Goal: Information Seeking & Learning: Learn about a topic

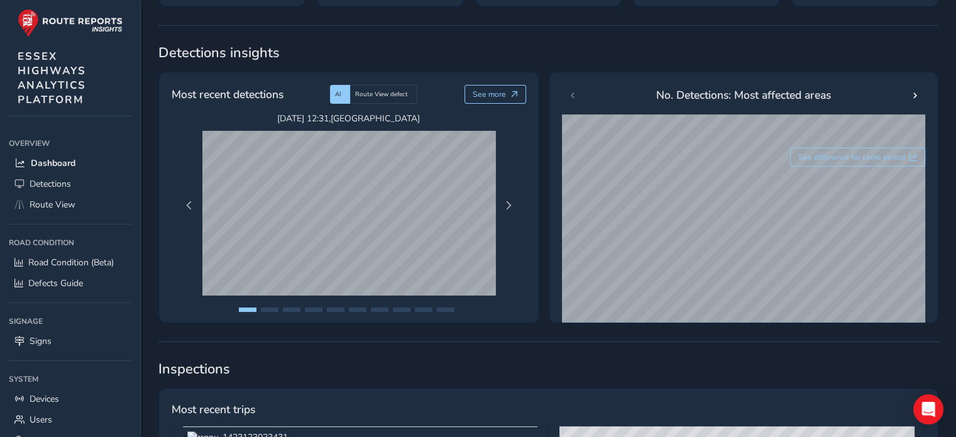
scroll to position [44, 0]
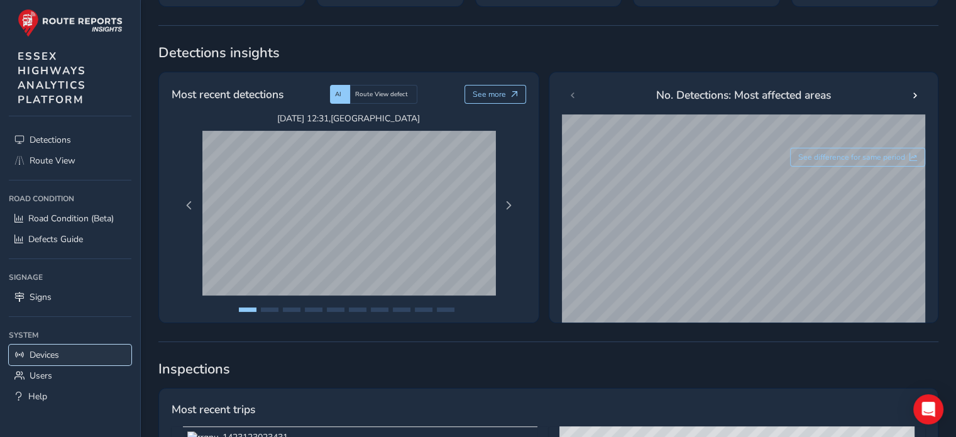
click at [51, 353] on span "Devices" at bounding box center [45, 355] width 30 height 12
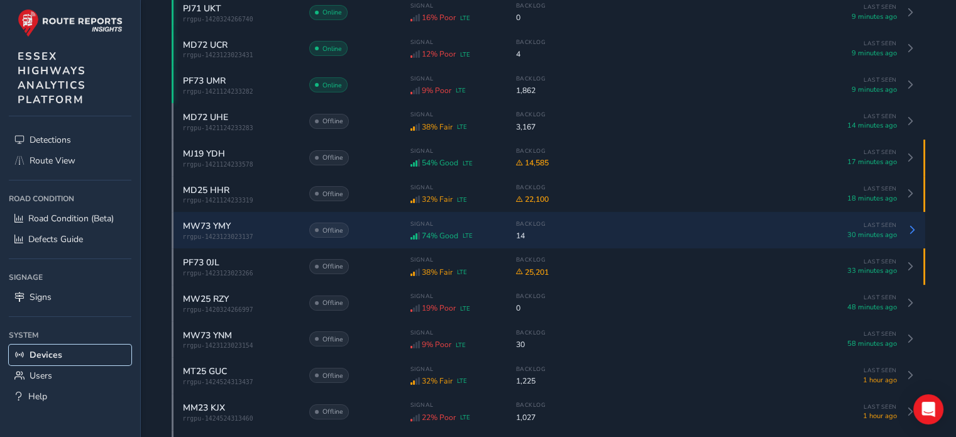
scroll to position [189, 0]
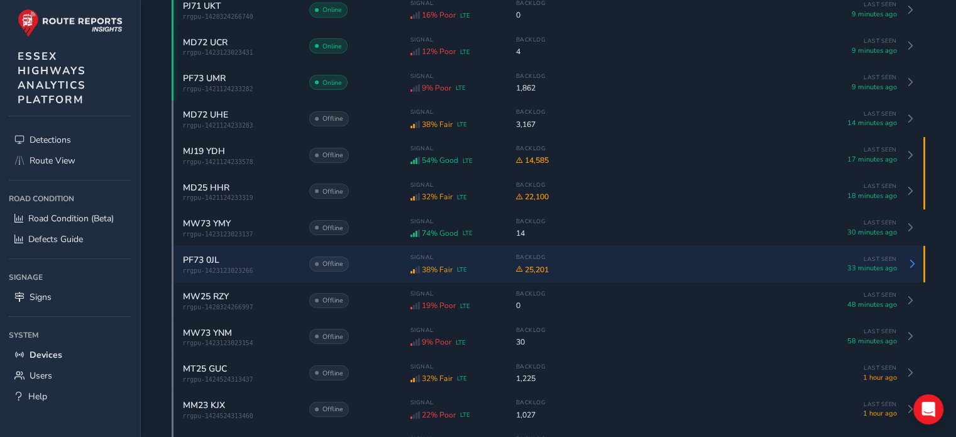
click at [206, 256] on span "PF73 0JL" at bounding box center [201, 260] width 36 height 12
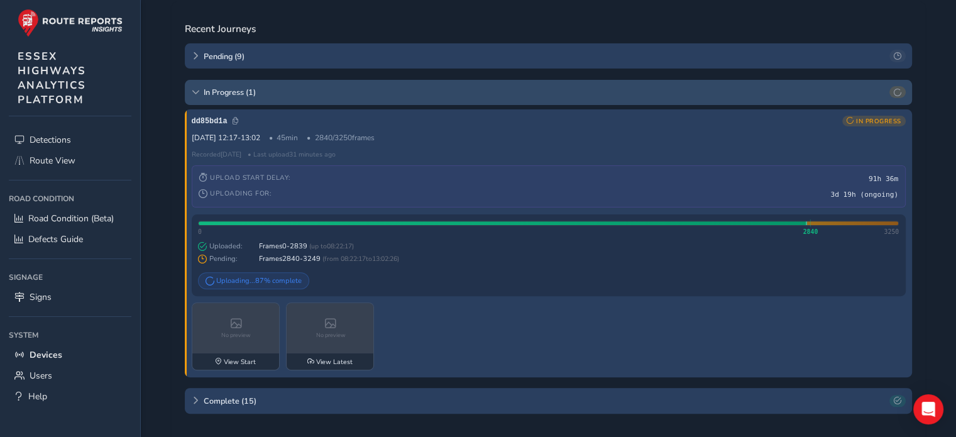
scroll to position [440, 0]
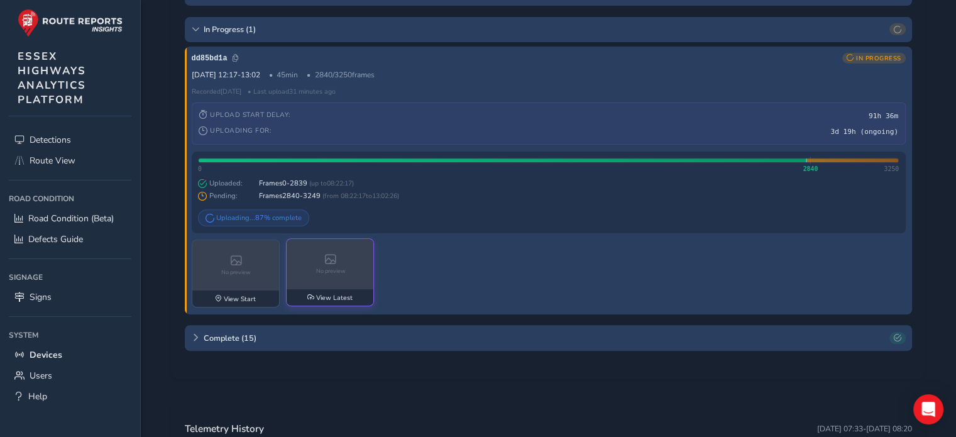
click at [316, 274] on div "No preview" at bounding box center [331, 264] width 88 height 50
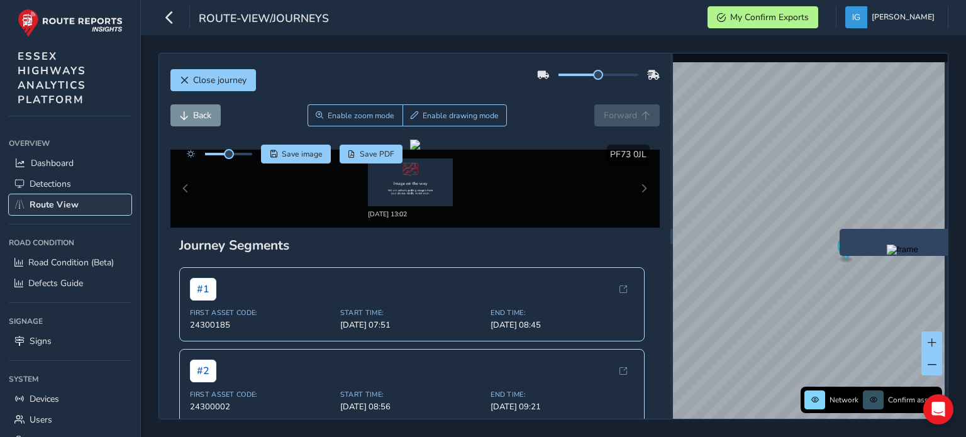
click at [69, 204] on span "Route View" at bounding box center [54, 205] width 49 height 12
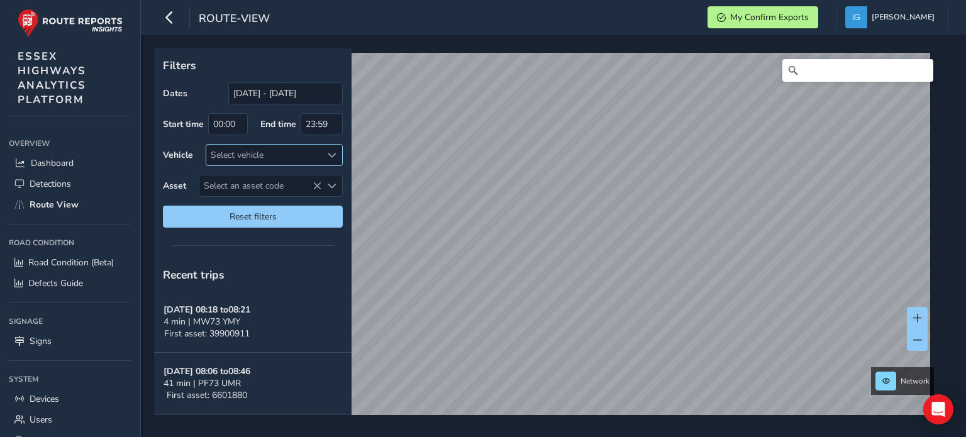
click at [329, 153] on span at bounding box center [331, 155] width 9 height 9
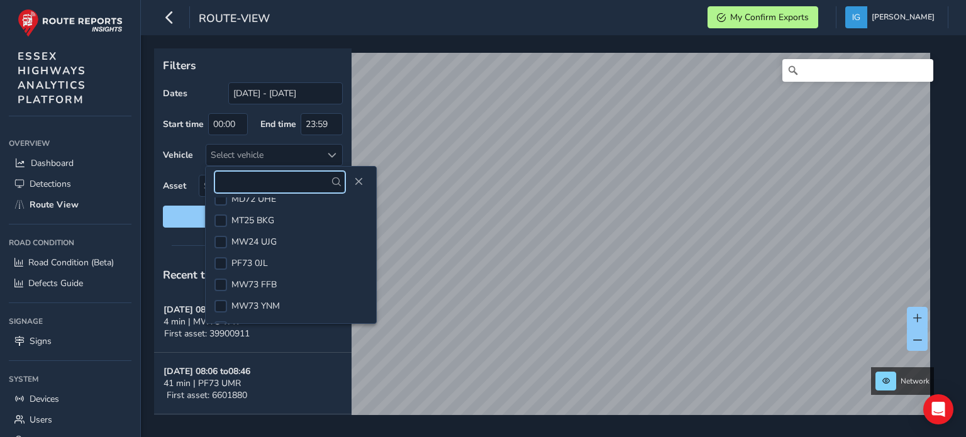
scroll to position [503, 0]
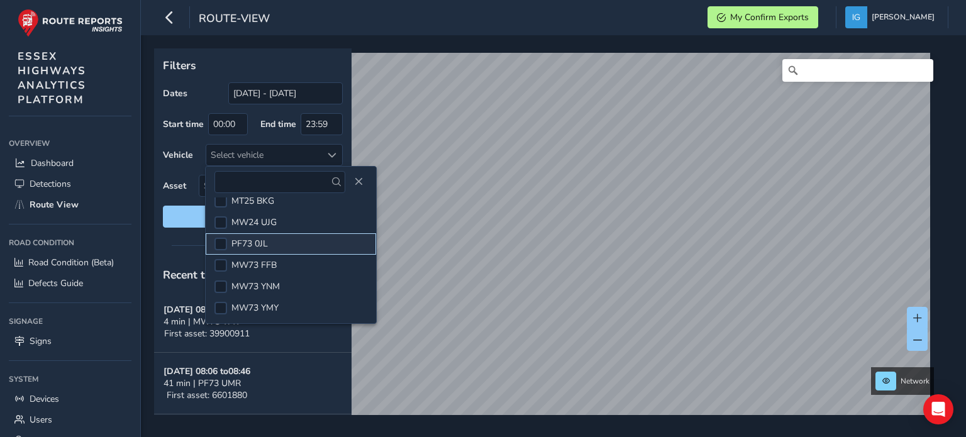
click at [264, 240] on span "PF73 0JL" at bounding box center [249, 244] width 36 height 12
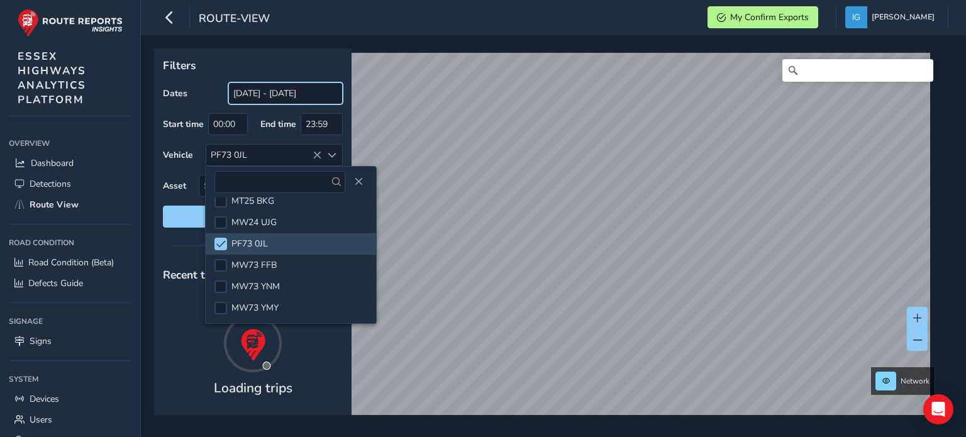
click at [288, 90] on input "[DATE] - [DATE]" at bounding box center [285, 93] width 114 height 22
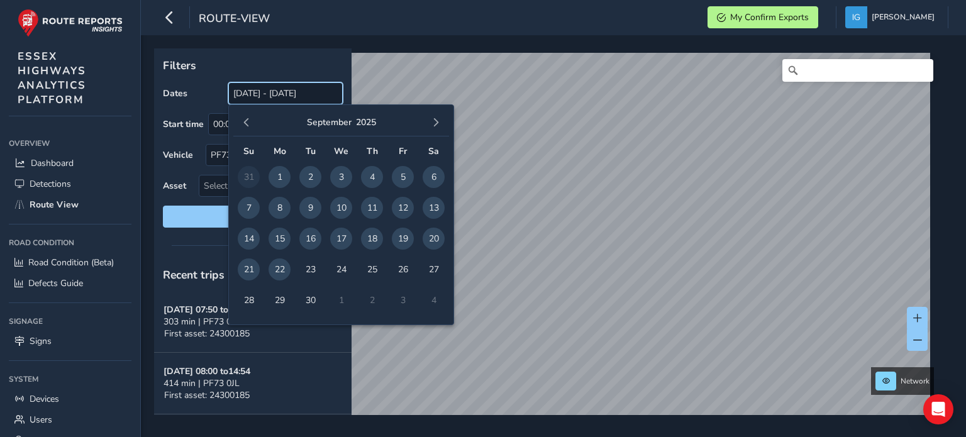
click at [277, 91] on input "[DATE] - [DATE]" at bounding box center [285, 93] width 114 height 22
click at [369, 235] on span "18" at bounding box center [372, 239] width 22 height 22
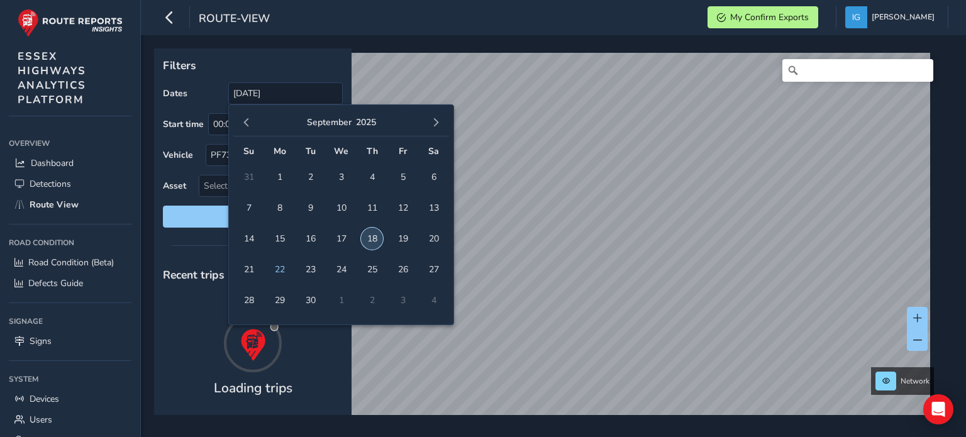
click at [372, 236] on span "18" at bounding box center [372, 239] width 22 height 22
type input "[DATE] - [DATE]"
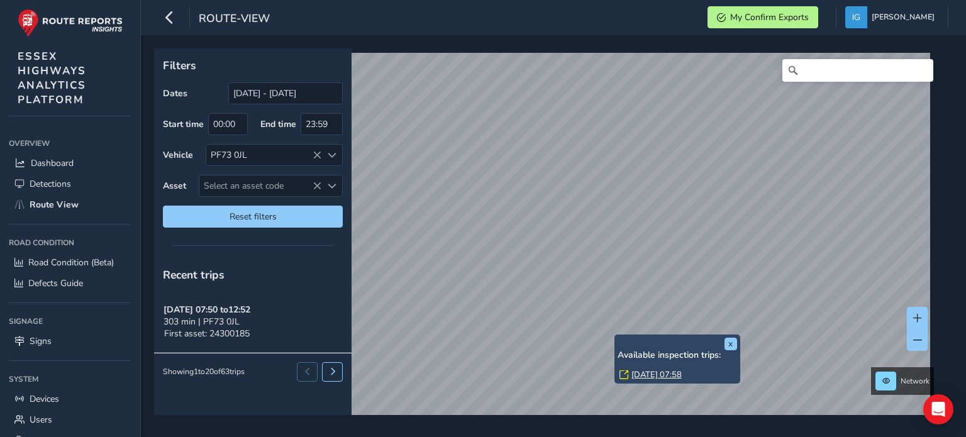
click at [641, 371] on link "[DATE] 07:58" at bounding box center [656, 374] width 50 height 11
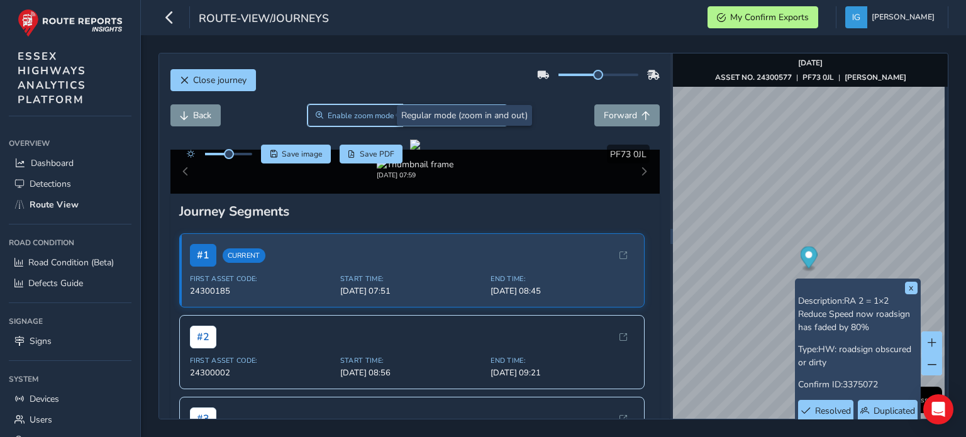
click at [355, 114] on span "Enable zoom mode" at bounding box center [360, 116] width 67 height 10
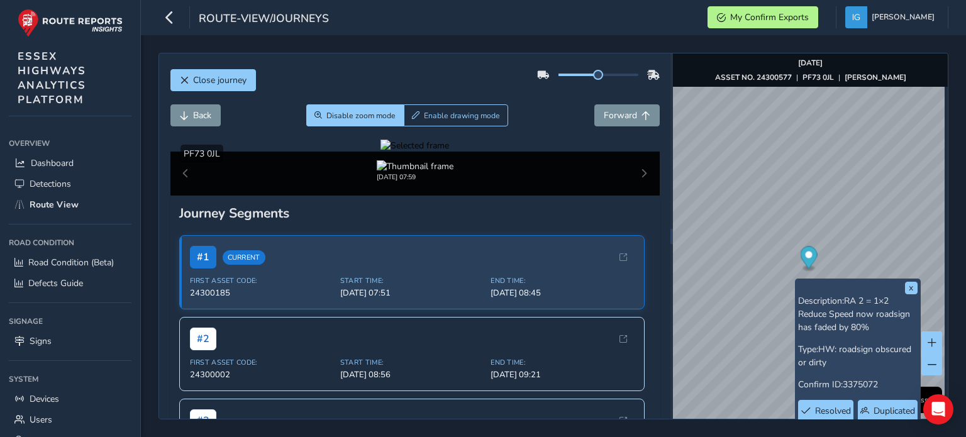
click at [380, 151] on div at bounding box center [414, 146] width 69 height 12
click at [387, 278] on img at bounding box center [672, 256] width 1810 height 1018
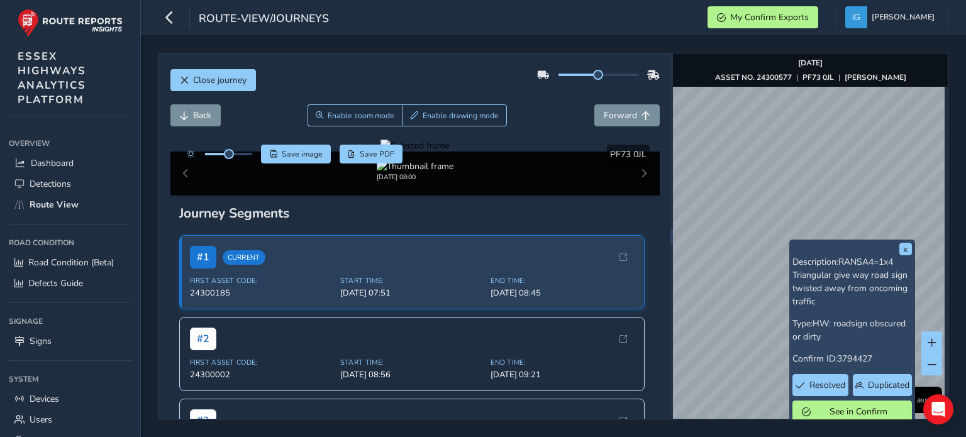
click at [843, 289] on span "RANSA4=1x4 Triangular give way road sign twisted away from oncoming traffic" at bounding box center [849, 282] width 115 height 52
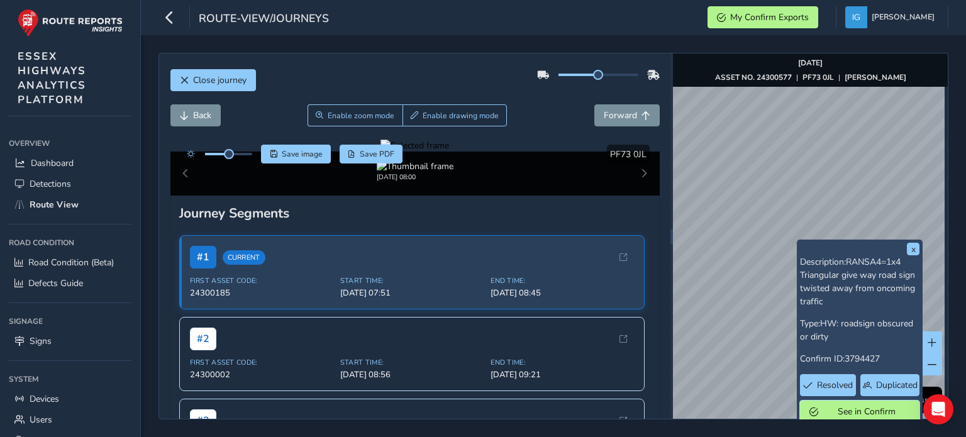
click at [835, 410] on span "See in Confirm" at bounding box center [865, 411] width 87 height 12
